Goal: Information Seeking & Learning: Learn about a topic

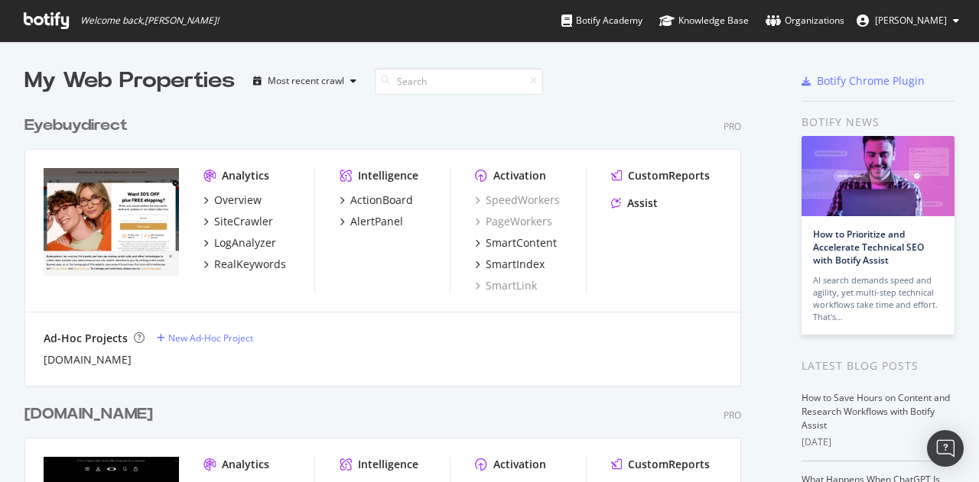
scroll to position [34, 0]
click at [255, 201] on div "Overview" at bounding box center [237, 200] width 47 height 15
